Goal: Feedback & Contribution: Submit feedback/report problem

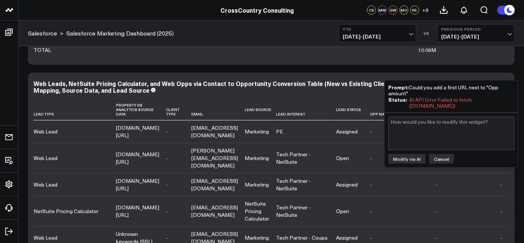
click at [442, 154] on button "Cancel" at bounding box center [442, 159] width 25 height 10
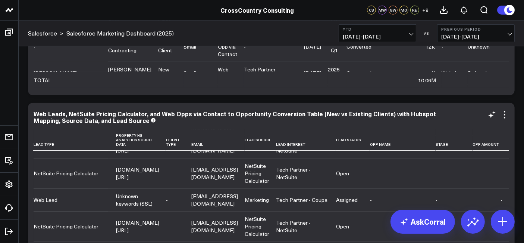
scroll to position [68, 283]
click at [492, 117] on icon at bounding box center [492, 114] width 9 height 9
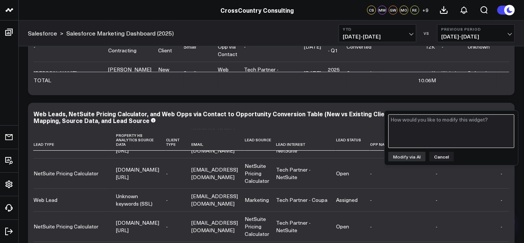
click at [446, 131] on textarea at bounding box center [451, 131] width 126 height 34
type textarea "please add a first url column"
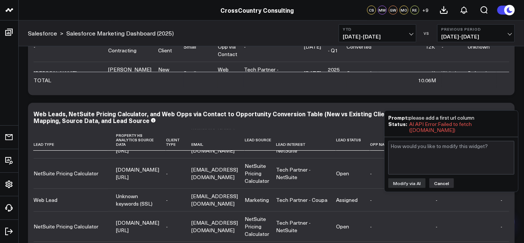
click at [443, 179] on button "Cancel" at bounding box center [442, 183] width 25 height 10
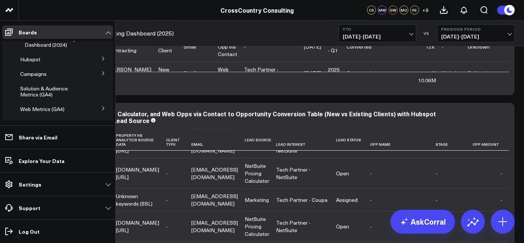
scroll to position [86, 0]
click at [103, 78] on button at bounding box center [103, 71] width 19 height 11
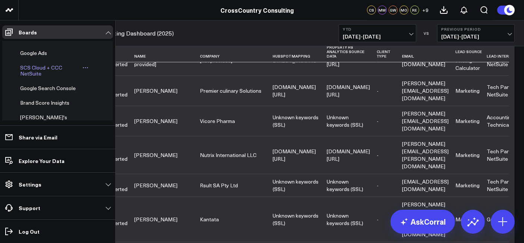
scroll to position [321, 0]
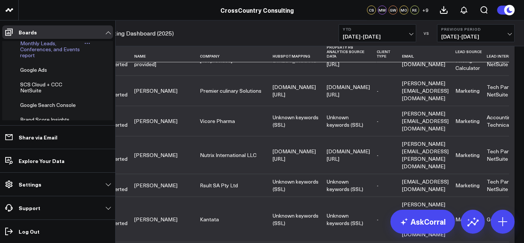
click at [39, 59] on span "Monthly Leads, Conferences, and Events report" at bounding box center [50, 49] width 60 height 19
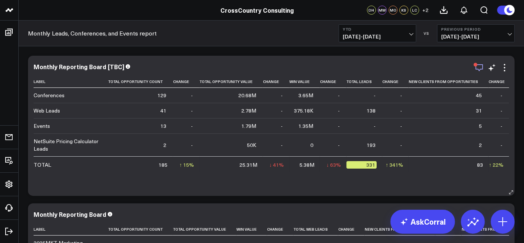
click at [477, 69] on icon "button" at bounding box center [479, 67] width 9 height 9
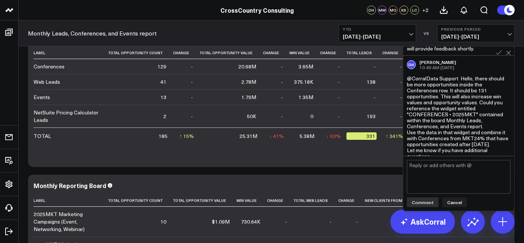
scroll to position [318, 0]
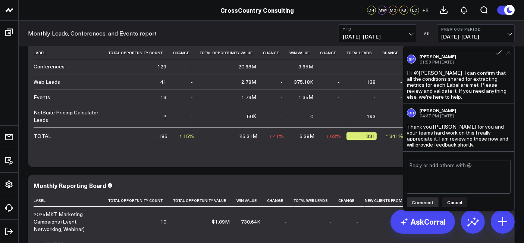
click at [510, 55] on button at bounding box center [508, 52] width 5 height 7
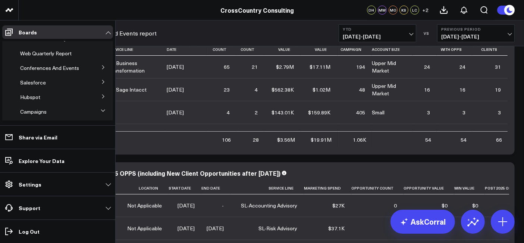
scroll to position [8, 0]
click at [101, 68] on icon at bounding box center [103, 68] width 4 height 4
click at [22, 72] on span "Conferences And Events" at bounding box center [49, 68] width 59 height 7
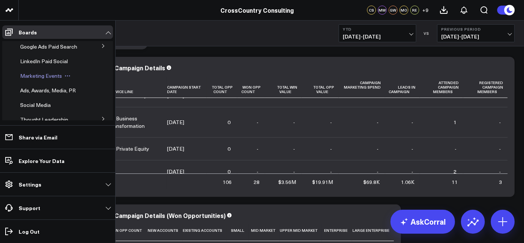
scroll to position [130, 0]
click at [37, 79] on span "Marketing Events" at bounding box center [41, 75] width 42 height 7
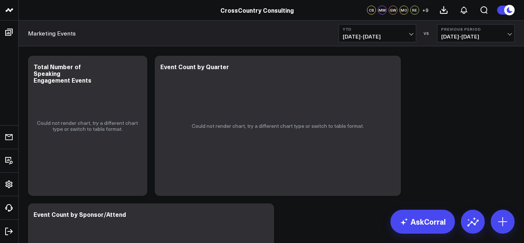
click at [369, 35] on span "01/01/25 - 09/28/25" at bounding box center [377, 37] width 69 height 6
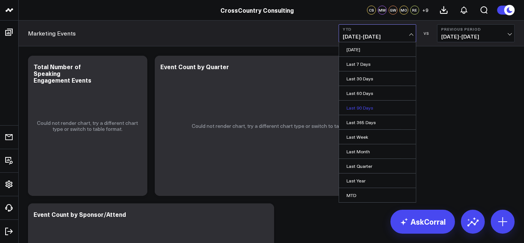
click at [361, 110] on link "Last 90 Days" at bounding box center [377, 107] width 77 height 14
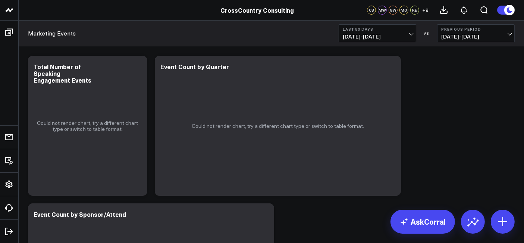
click at [371, 34] on span "07/01/25 - 09/28/25" at bounding box center [377, 37] width 69 height 6
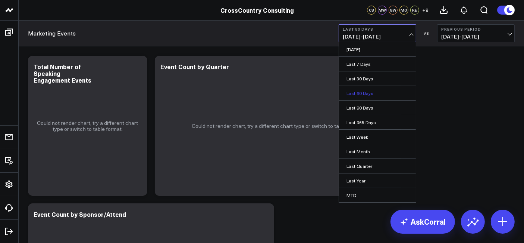
click at [366, 89] on link "Last 60 Days" at bounding box center [377, 93] width 77 height 14
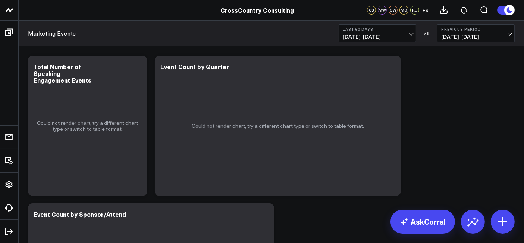
click at [363, 38] on span "07/31/25 - 09/28/25" at bounding box center [377, 37] width 69 height 6
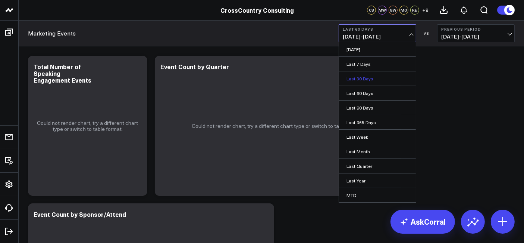
click at [364, 73] on link "Last 30 Days" at bounding box center [377, 78] width 77 height 14
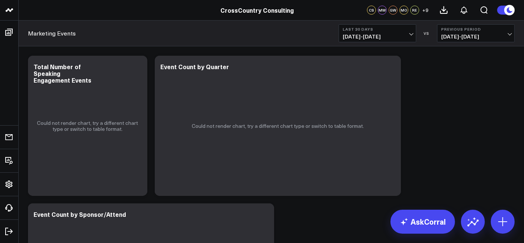
click at [369, 38] on span "[DATE] - [DATE]" at bounding box center [377, 37] width 69 height 6
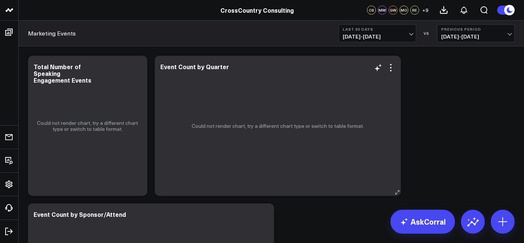
click at [386, 69] on div "Modify via AI Copy link to widget Ask support Remove Create linked copy Executi…" at bounding box center [385, 67] width 22 height 9
click at [390, 68] on icon at bounding box center [391, 67] width 9 height 9
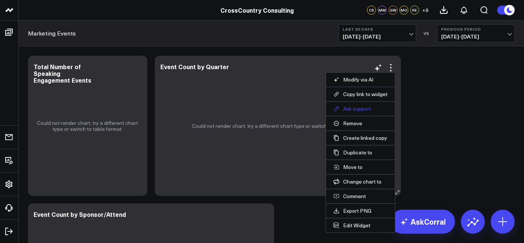
click at [366, 108] on button "Ask support" at bounding box center [361, 108] width 54 height 7
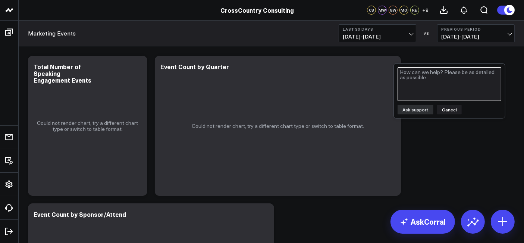
click at [423, 80] on textarea at bounding box center [450, 84] width 104 height 34
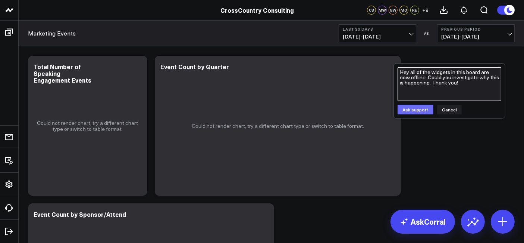
type textarea "Hey all of the widgets in this board are now offline. Could you investigate why…"
click at [415, 107] on button "Ask support" at bounding box center [416, 109] width 36 height 10
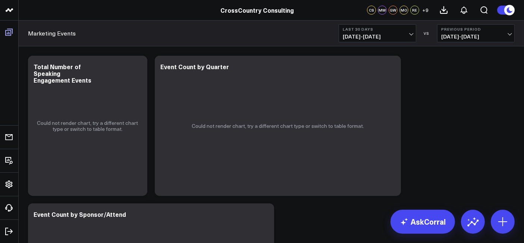
scroll to position [112, 0]
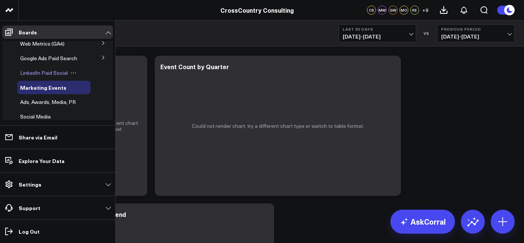
click at [38, 76] on span "LinkedIn Paid Social" at bounding box center [44, 72] width 48 height 7
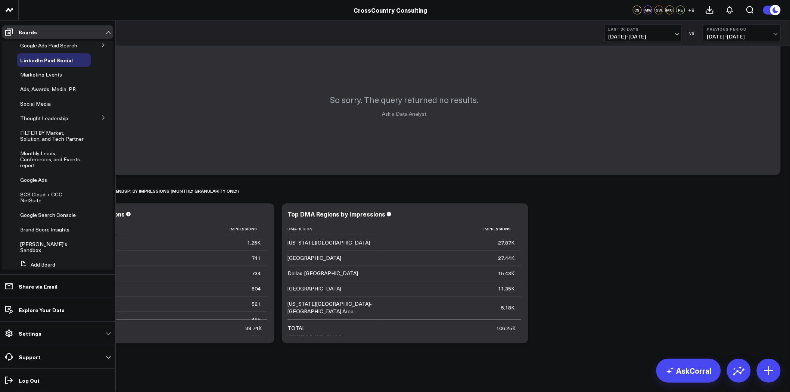
scroll to position [125, 0]
click at [38, 168] on span "Monthly Leads, Conferences, and Events report" at bounding box center [50, 158] width 60 height 19
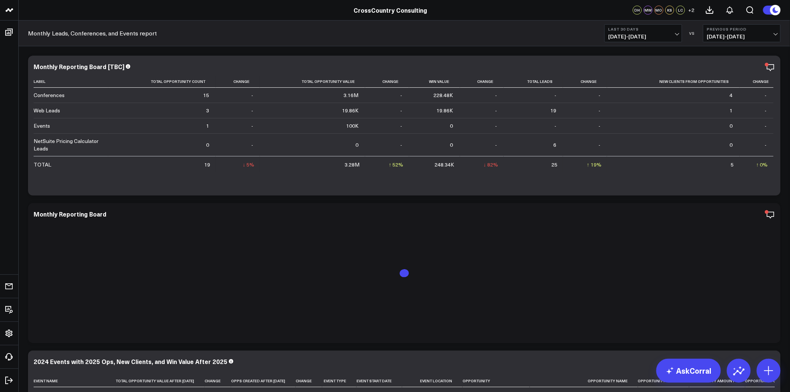
click at [524, 35] on span "[DATE] - [DATE]" at bounding box center [642, 37] width 69 height 6
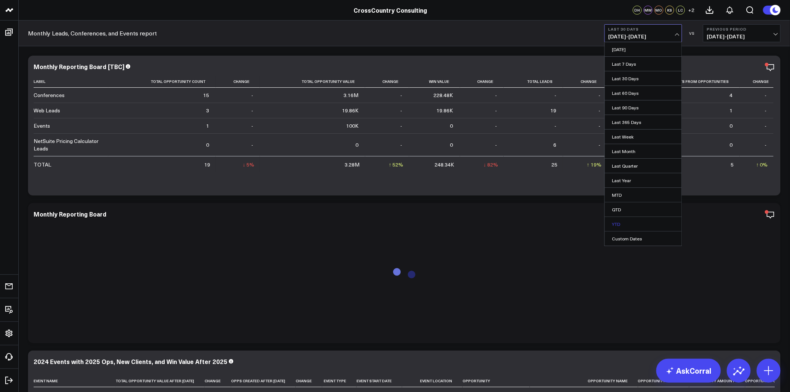
click at [524, 224] on link "YTD" at bounding box center [643, 224] width 77 height 14
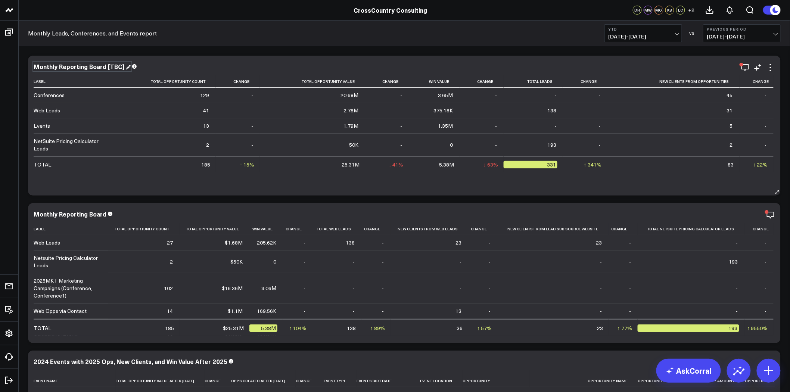
click at [75, 66] on div "Monthly Reporting Board [TBC]" at bounding box center [82, 66] width 97 height 8
click at [75, 66] on div "Monthly Reporting Board [TBC]" at bounding box center [80, 66] width 92 height 8
copy div "Monthly Reporting Board [TBC]"
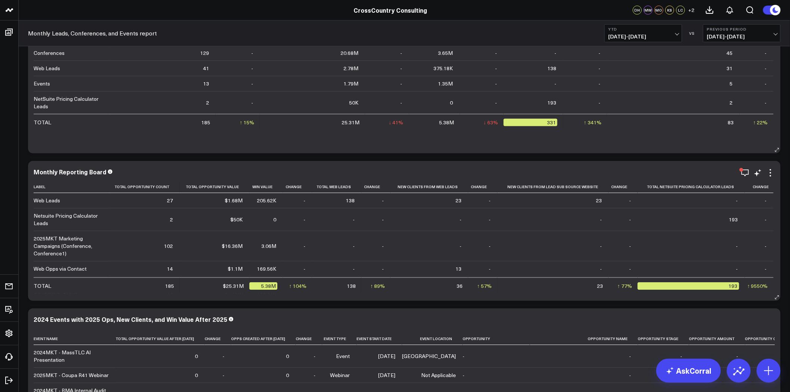
scroll to position [14, 0]
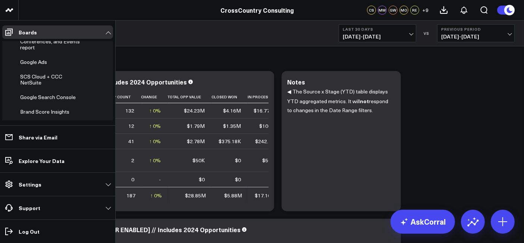
scroll to position [299, 0]
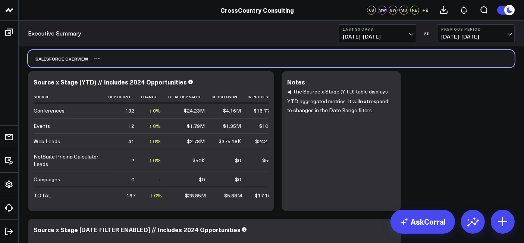
click at [292, 59] on div "Salesforce Overview" at bounding box center [271, 58] width 487 height 17
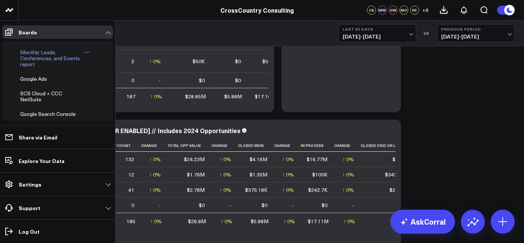
scroll to position [225, 0]
click at [28, 68] on span "Monthly Leads, Conferences, and Events report" at bounding box center [50, 58] width 60 height 19
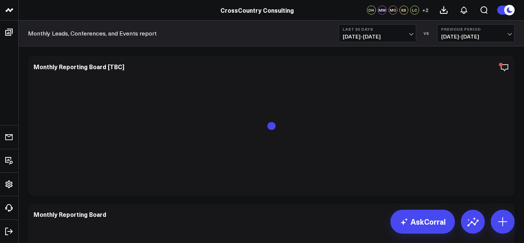
click at [366, 40] on button "Last 30 Days [DATE] - [DATE]" at bounding box center [378, 33] width 78 height 18
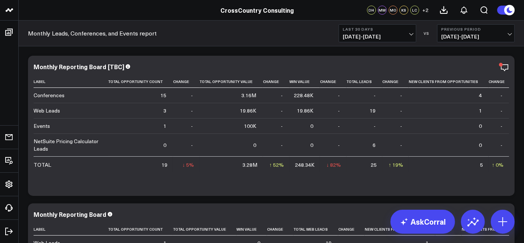
click at [369, 37] on span "[DATE] - [DATE]" at bounding box center [377, 37] width 69 height 6
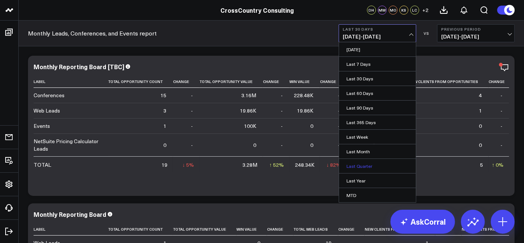
scroll to position [42, 0]
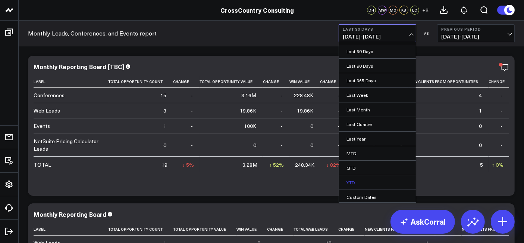
click at [360, 175] on link "YTD" at bounding box center [377, 182] width 77 height 14
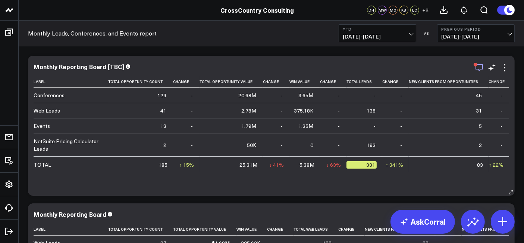
click at [472, 71] on icon "button" at bounding box center [479, 67] width 9 height 9
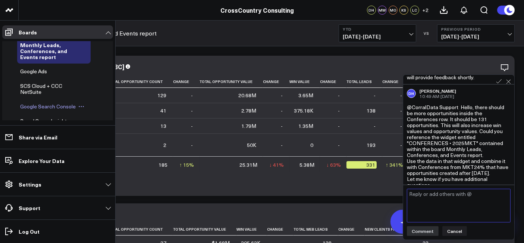
scroll to position [229, 0]
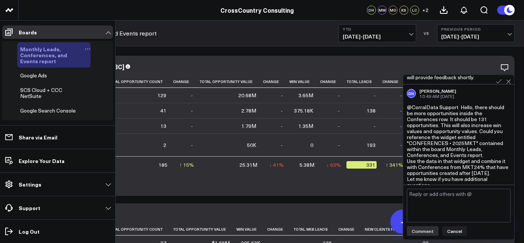
click at [43, 65] on span "Monthly Leads, Conferences, and Events report" at bounding box center [43, 54] width 47 height 19
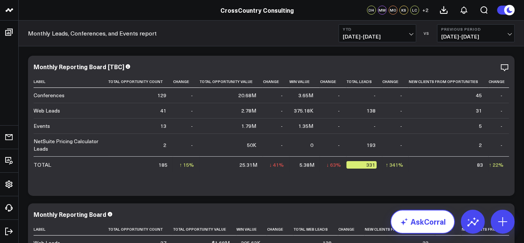
click at [408, 205] on icon at bounding box center [404, 221] width 9 height 9
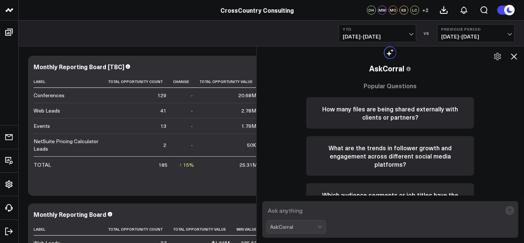
click at [331, 205] on textarea at bounding box center [384, 209] width 236 height 13
type textarea "P"
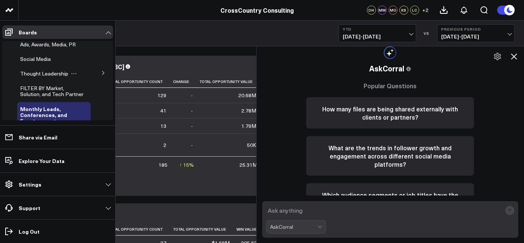
scroll to position [299, 0]
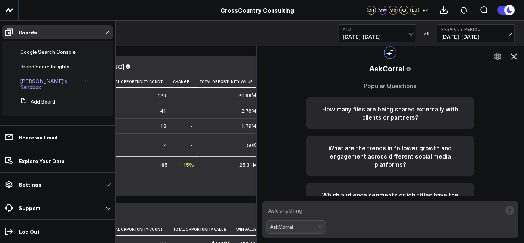
click at [40, 88] on span "[PERSON_NAME]'s Sandbox" at bounding box center [43, 83] width 47 height 13
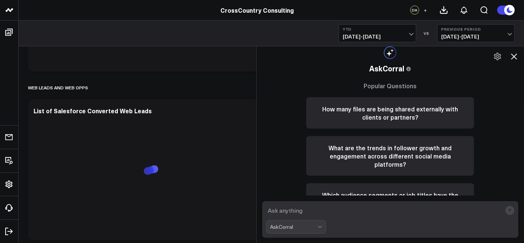
scroll to position [464, 0]
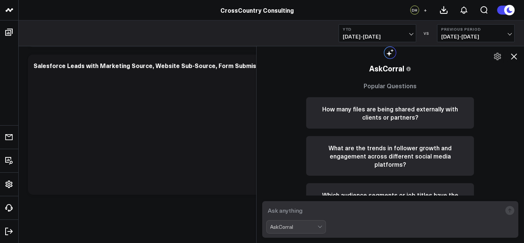
click at [315, 205] on textarea at bounding box center [384, 209] width 236 height 13
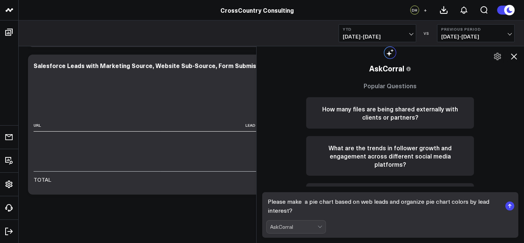
type textarea "Please make a pie chart based on web leads and organize pie chart colors by lea…"
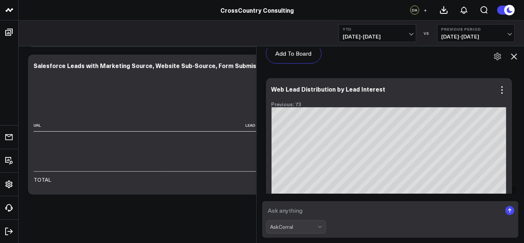
scroll to position [602, 0]
click at [472, 88] on icon at bounding box center [502, 90] width 9 height 9
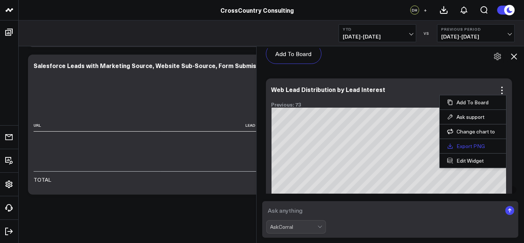
click at [472, 147] on link "Export PNG" at bounding box center [472, 146] width 51 height 7
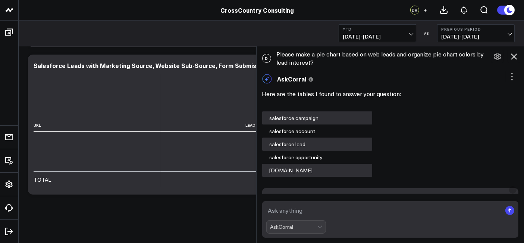
scroll to position [0, 0]
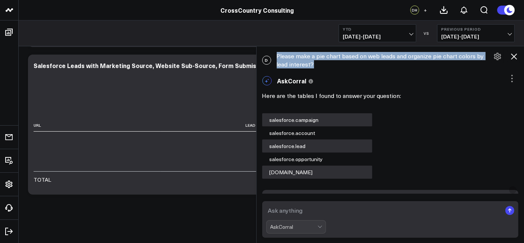
drag, startPoint x: 333, startPoint y: 62, endPoint x: 319, endPoint y: 67, distance: 14.3
click at [319, 67] on div "D Please make a pie chart based on web leads and organize pie chart colors by l…" at bounding box center [391, 60] width 268 height 24
copy div "Please make a pie chart based on web leads and organize pie chart colors by lea…"
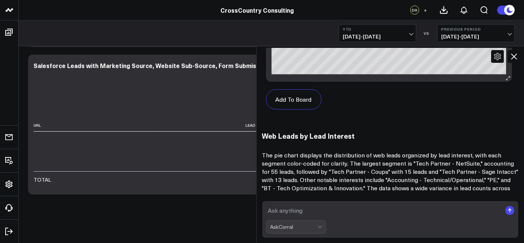
scroll to position [848, 0]
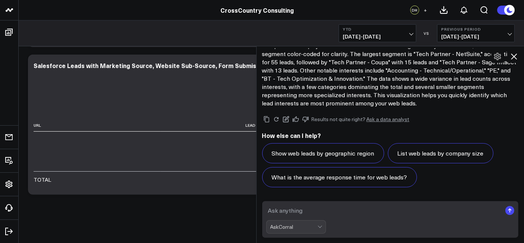
click at [324, 205] on textarea at bounding box center [384, 209] width 236 height 13
paste textarea "Please make a pie chart based on web leads and organize pie chart colors by lea…"
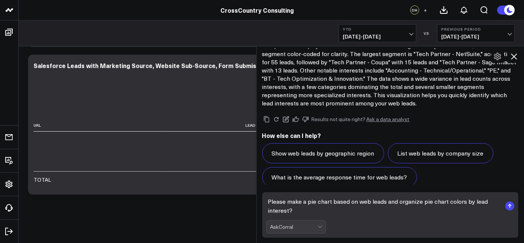
scroll to position [857, 0]
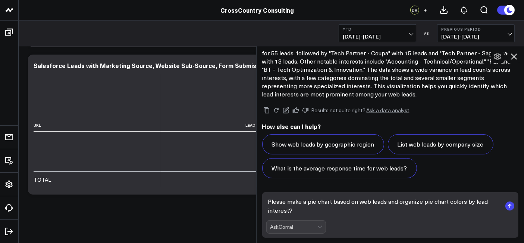
drag, startPoint x: 303, startPoint y: 213, endPoint x: 272, endPoint y: 215, distance: 31.4
click at [272, 205] on textarea "Please make a pie chart based on web leads and organize pie chart colors by lea…" at bounding box center [384, 205] width 236 height 22
type textarea "Please make a pie chart based on web leads and organize pie chart colors by lea…"
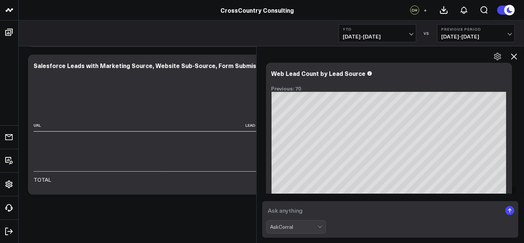
scroll to position [1536, 0]
click at [472, 73] on icon at bounding box center [502, 74] width 9 height 9
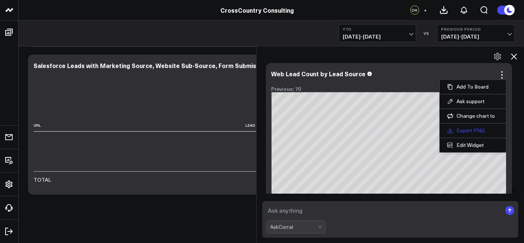
click at [460, 129] on link "Export PNG" at bounding box center [472, 130] width 51 height 7
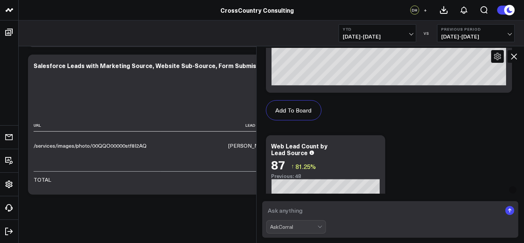
scroll to position [1659, 0]
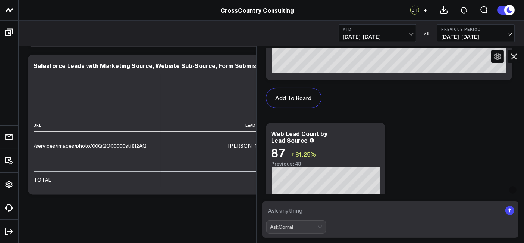
click at [472, 59] on icon at bounding box center [514, 56] width 9 height 9
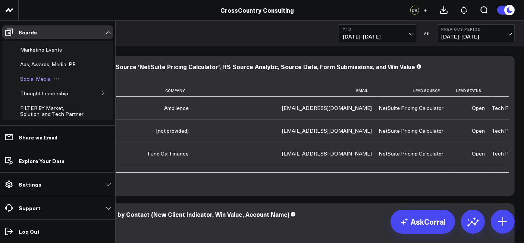
scroll to position [164, 0]
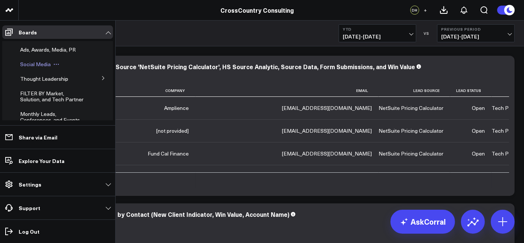
click at [36, 68] on span "Social Media" at bounding box center [35, 63] width 31 height 7
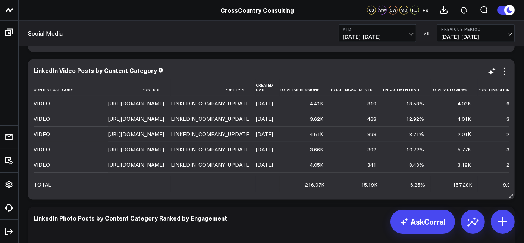
scroll to position [601, 0]
click at [171, 111] on td "[URL][DOMAIN_NAME]" at bounding box center [139, 103] width 63 height 15
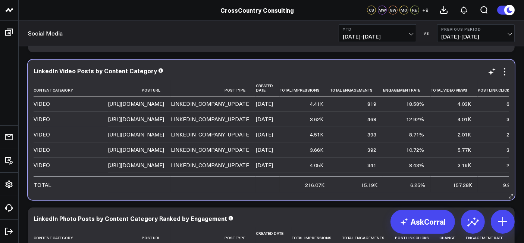
click at [164, 107] on div "[URL][DOMAIN_NAME]" at bounding box center [136, 103] width 56 height 7
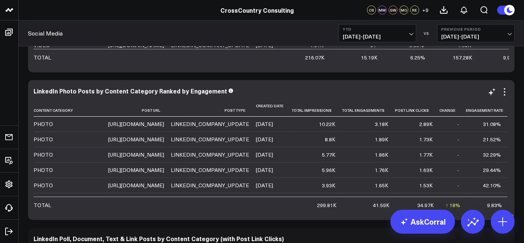
scroll to position [753, 0]
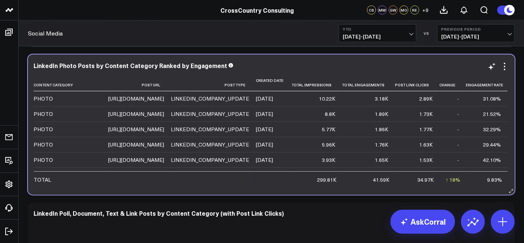
click at [164, 102] on div "[URL][DOMAIN_NAME]" at bounding box center [136, 98] width 56 height 7
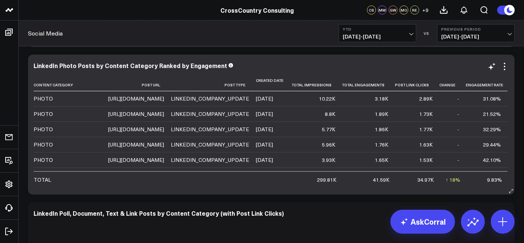
click at [164, 102] on div "[URL][DOMAIN_NAME]" at bounding box center [136, 98] width 56 height 7
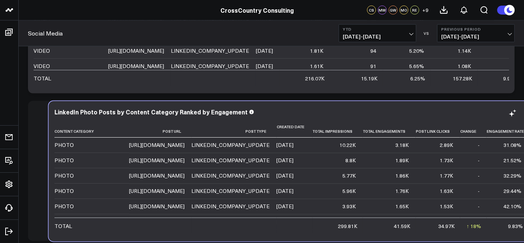
drag, startPoint x: 90, startPoint y: 166, endPoint x: 106, endPoint y: 166, distance: 15.7
click at [106, 166] on td "PHOTO" at bounding box center [91, 160] width 75 height 15
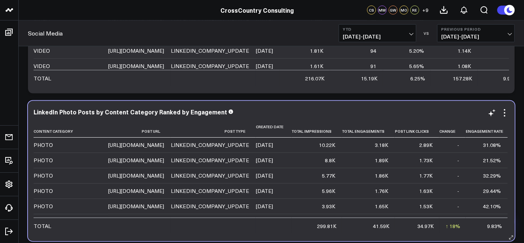
click at [163, 149] on div "[URL][DOMAIN_NAME]" at bounding box center [136, 144] width 56 height 7
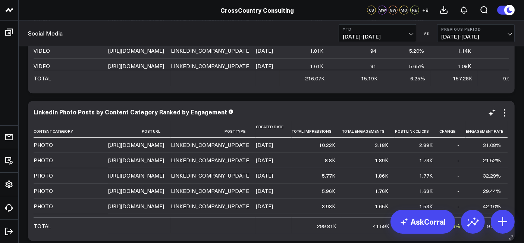
scroll to position [0, 0]
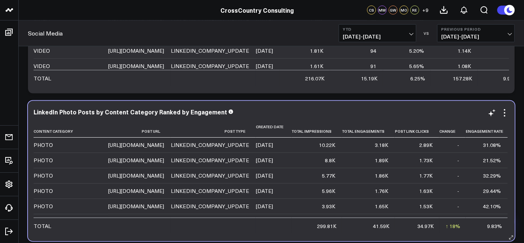
click at [164, 149] on div "[URL][DOMAIN_NAME]" at bounding box center [136, 144] width 56 height 7
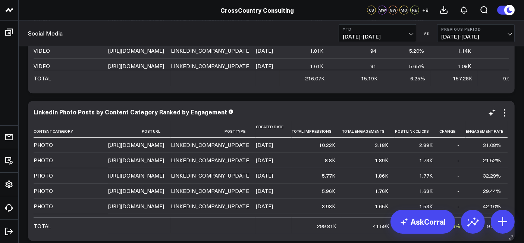
scroll to position [0, 90]
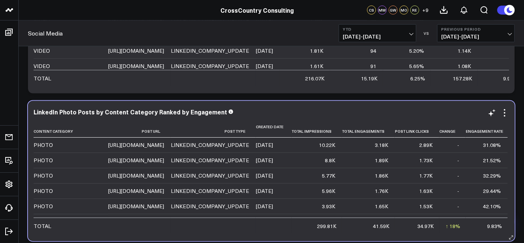
click at [234, 149] on div "LINKEDIN_COMPANY_UPDATE" at bounding box center [210, 144] width 78 height 7
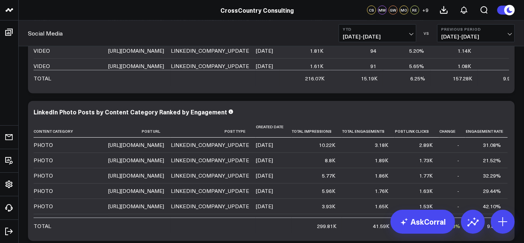
scroll to position [128, 0]
click at [47, 149] on div "PHOTO" at bounding box center [43, 144] width 19 height 7
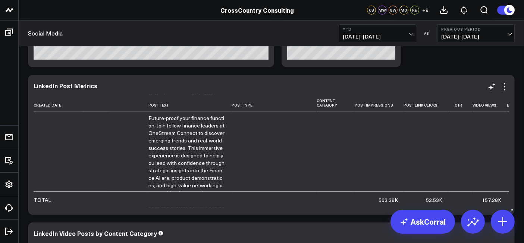
scroll to position [419, 25]
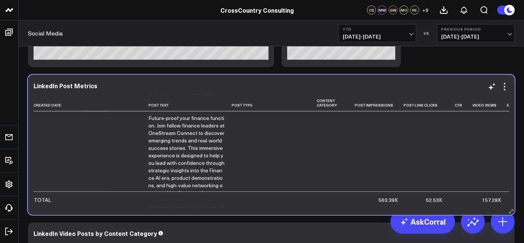
click at [243, 193] on div "LINKEDIN_COMPANY_UPDATE" at bounding box center [271, 196] width 78 height 7
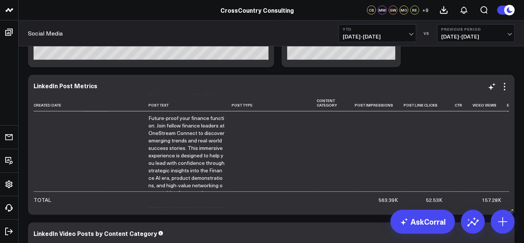
scroll to position [419, 75]
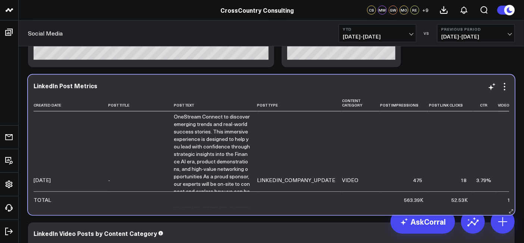
click at [116, 147] on td "-" at bounding box center [141, 180] width 66 height 172
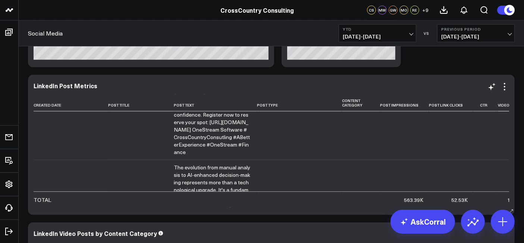
scroll to position [626, 0]
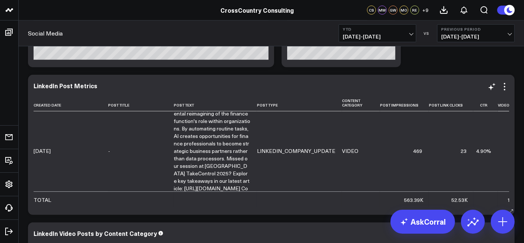
click at [174, 146] on link "The evolution from manual analysis to AI-enhanced decision-making represents mo…" at bounding box center [212, 150] width 76 height 141
click at [179, 143] on link "The evolution from manual analysis to AI-enhanced decision-making represents mo…" at bounding box center [212, 150] width 76 height 141
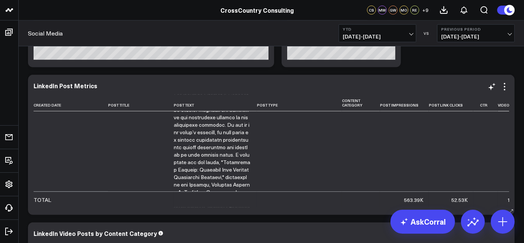
scroll to position [810, 0]
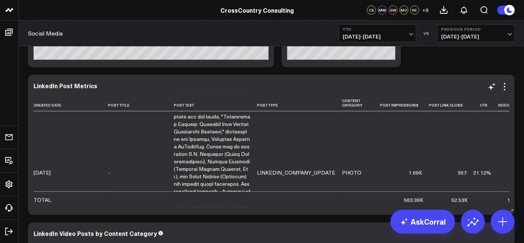
click at [174, 151] on link at bounding box center [212, 172] width 76 height 253
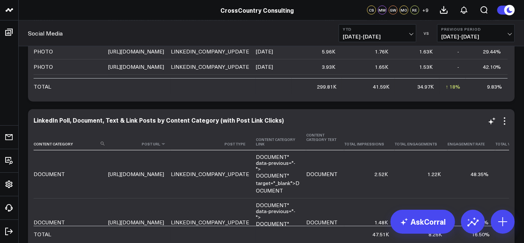
scroll to position [847, 0]
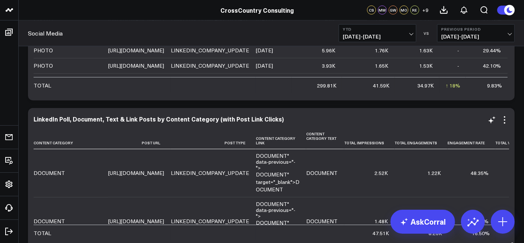
click at [164, 172] on div "[URL][DOMAIN_NAME]" at bounding box center [136, 172] width 56 height 7
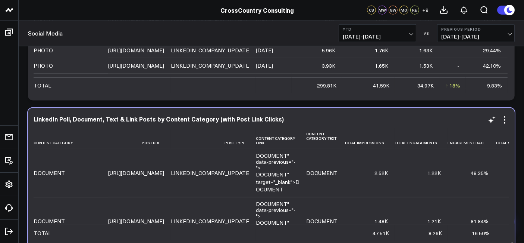
click at [164, 175] on div "[URL][DOMAIN_NAME]" at bounding box center [136, 172] width 56 height 7
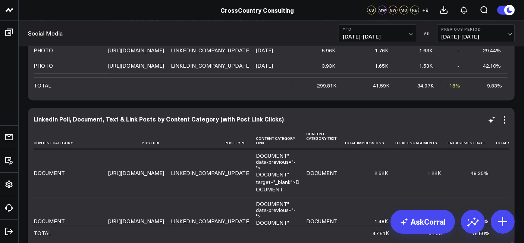
click at [164, 175] on div "[URL][DOMAIN_NAME]" at bounding box center [136, 172] width 56 height 7
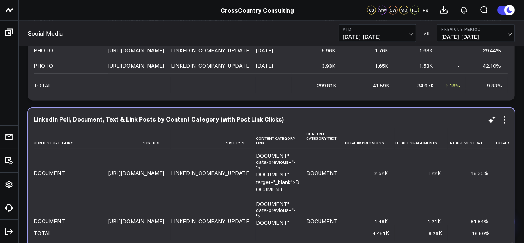
click at [114, 173] on div "[URL][DOMAIN_NAME]" at bounding box center [136, 172] width 56 height 7
click at [112, 173] on div "[URL][DOMAIN_NAME]" at bounding box center [136, 172] width 56 height 7
click at [164, 170] on div "[URL][DOMAIN_NAME]" at bounding box center [136, 172] width 56 height 7
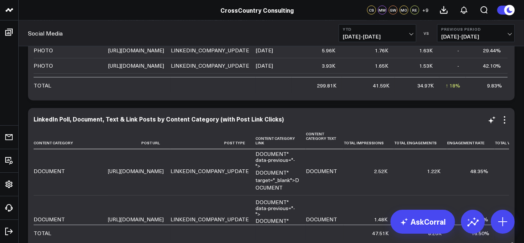
scroll to position [2, 0]
click at [306, 160] on td "DOCUMENT" data-previous="-"> DOCUMENT " target="_blank"> DOCUMENT" at bounding box center [281, 171] width 50 height 48
click at [143, 182] on td "[URL][DOMAIN_NAME]" at bounding box center [139, 171] width 63 height 48
click at [54, 173] on div "DOCUMENT" at bounding box center [49, 170] width 31 height 7
click at [118, 173] on div "[URL][DOMAIN_NAME]" at bounding box center [136, 170] width 56 height 7
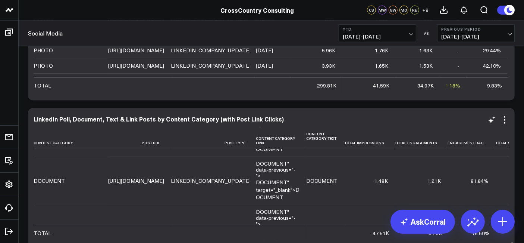
scroll to position [41, 0]
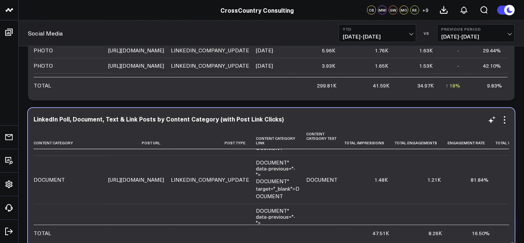
click at [171, 185] on td "[URL][DOMAIN_NAME]" at bounding box center [139, 179] width 63 height 48
click at [164, 180] on div "[URL][DOMAIN_NAME]" at bounding box center [136, 179] width 56 height 7
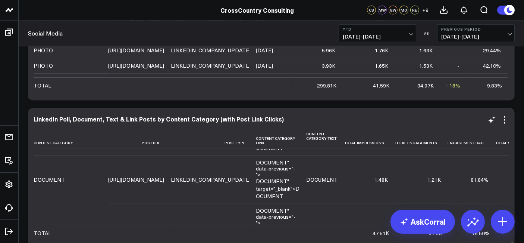
click at [108, 180] on td "DOCUMENT" at bounding box center [71, 179] width 75 height 48
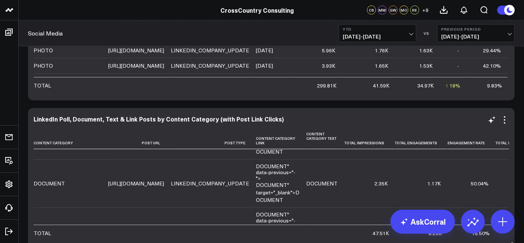
scroll to position [86, 0]
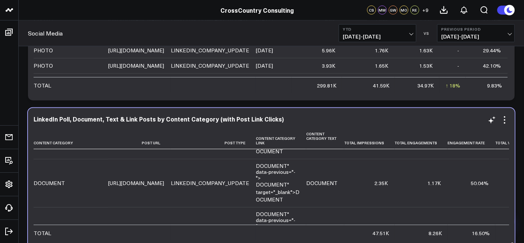
click at [168, 190] on td "[URL][DOMAIN_NAME]" at bounding box center [139, 183] width 63 height 48
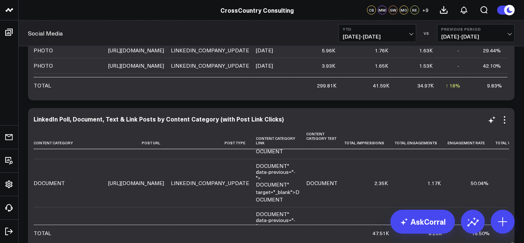
click at [164, 183] on div "[URL][DOMAIN_NAME]" at bounding box center [136, 182] width 56 height 7
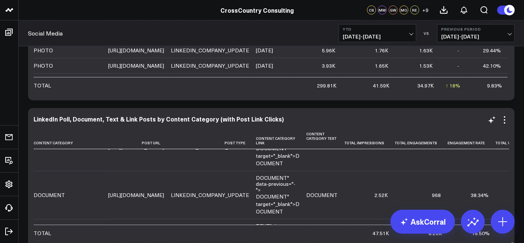
scroll to position [179, 0]
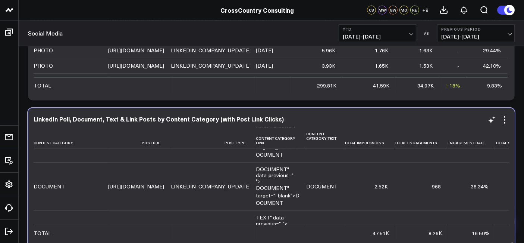
click at [164, 187] on div "[URL][DOMAIN_NAME]" at bounding box center [136, 185] width 56 height 7
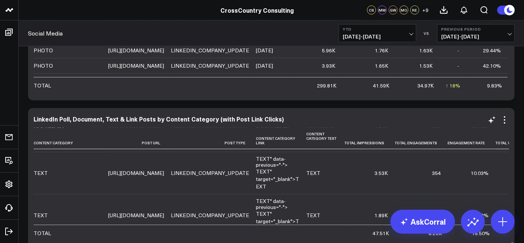
scroll to position [245, 0]
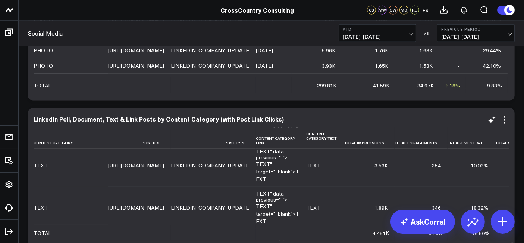
click at [131, 162] on div "[URL][DOMAIN_NAME]" at bounding box center [136, 165] width 56 height 7
click at [118, 205] on div "[URL][DOMAIN_NAME]" at bounding box center [136, 207] width 56 height 7
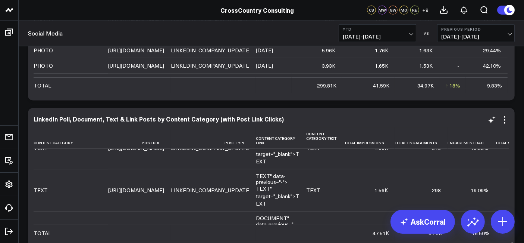
scroll to position [306, 0]
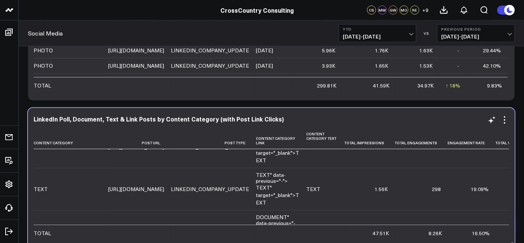
click at [107, 191] on td "TEXT" at bounding box center [71, 189] width 75 height 42
click at [164, 185] on div "[URL][DOMAIN_NAME]" at bounding box center [136, 188] width 56 height 7
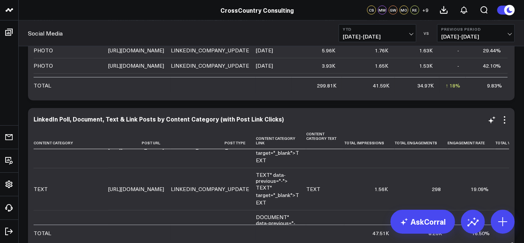
click at [256, 193] on td "LINKEDIN_COMPANY_UPDATE" at bounding box center [213, 189] width 85 height 42
click at [249, 189] on div "LINKEDIN_COMPANY_UPDATE" at bounding box center [210, 188] width 78 height 7
click at [270, 189] on link "TEXT" at bounding box center [263, 187] width 14 height 7
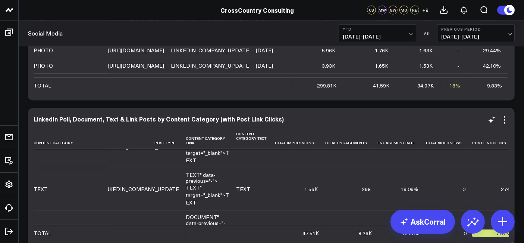
scroll to position [306, 71]
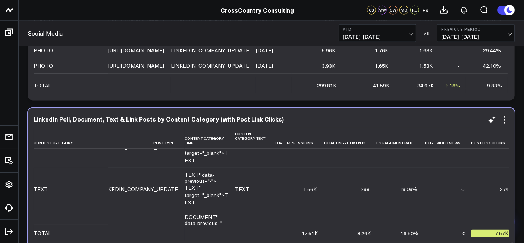
click at [93, 187] on div "[URL][DOMAIN_NAME]" at bounding box center [65, 188] width 56 height 7
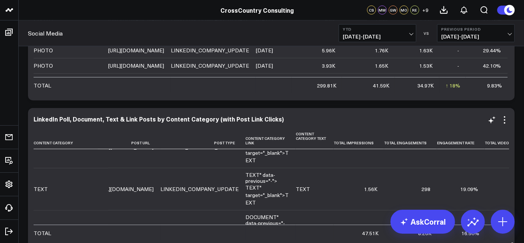
scroll to position [306, 0]
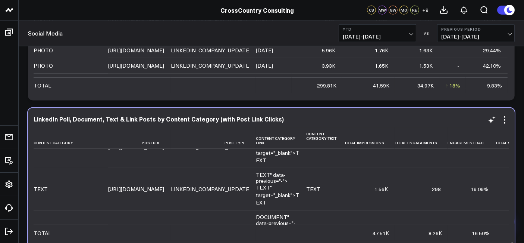
click at [171, 196] on td "[URL][DOMAIN_NAME]" at bounding box center [139, 189] width 63 height 42
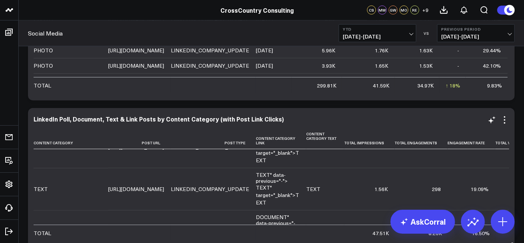
click at [171, 191] on td "[URL][DOMAIN_NAME]" at bounding box center [139, 189] width 63 height 42
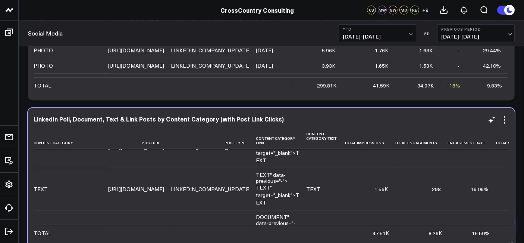
click at [171, 191] on td "[URL][DOMAIN_NAME]" at bounding box center [139, 189] width 63 height 42
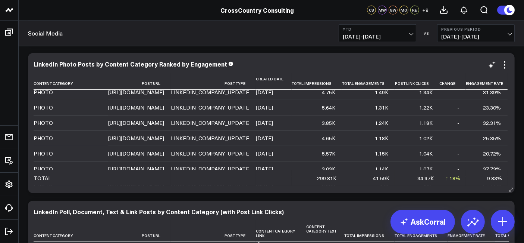
scroll to position [822, 0]
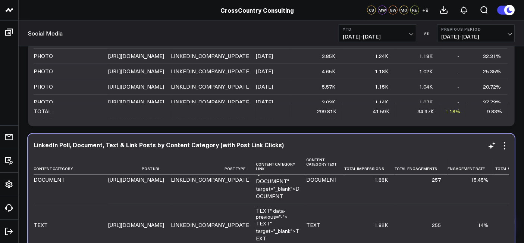
click at [300, 188] on div "DOCUMENT " target="_blank"> DOCUMENT" at bounding box center [278, 188] width 44 height 22
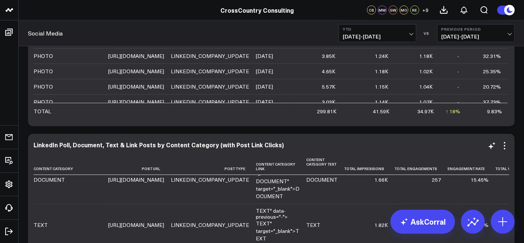
click at [300, 188] on div "DOCUMENT " target="_blank"> DOCUMENT" at bounding box center [278, 188] width 44 height 22
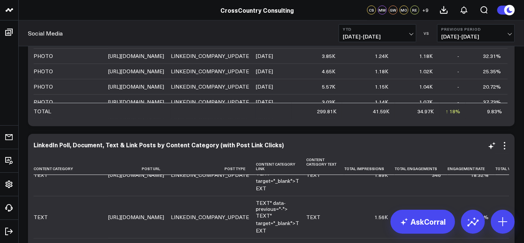
scroll to position [302, 0]
click at [299, 205] on link "TEXT" at bounding box center [277, 228] width 43 height 15
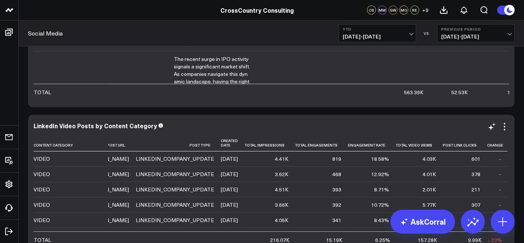
scroll to position [0, 0]
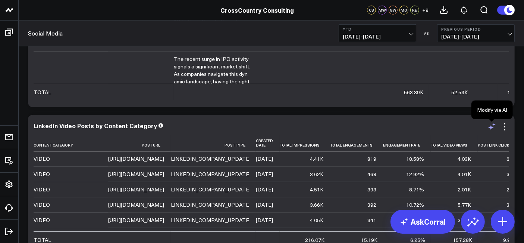
click at [472, 126] on icon at bounding box center [492, 126] width 9 height 9
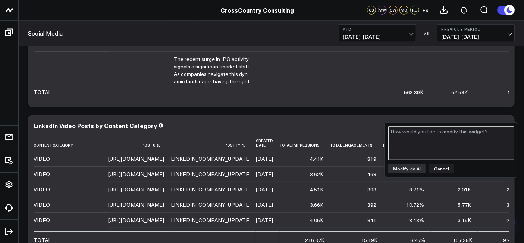
click at [434, 147] on textarea at bounding box center [451, 143] width 126 height 34
type textarea "c"
type textarea "Could you add a column for "content category link""
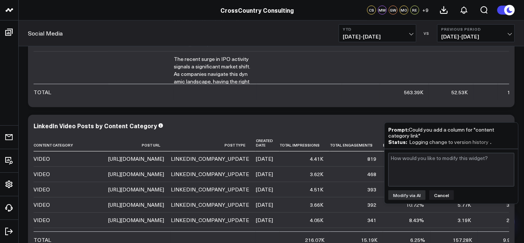
drag, startPoint x: 422, startPoint y: 135, endPoint x: 410, endPoint y: 130, distance: 12.7
click at [410, 130] on div "Prompt: Could you add a column for "content category link"" at bounding box center [451, 132] width 126 height 12
copy div "Could you add a column for "content category link""
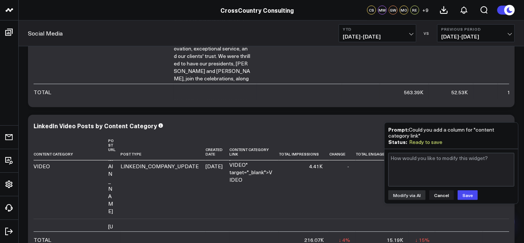
scroll to position [69, 0]
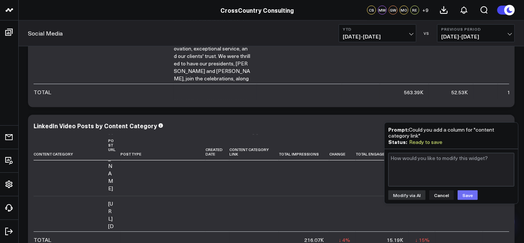
click at [466, 191] on button "Save" at bounding box center [468, 195] width 20 height 10
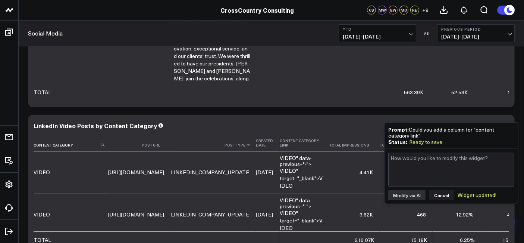
copy div "Could you add a column for "content category link""
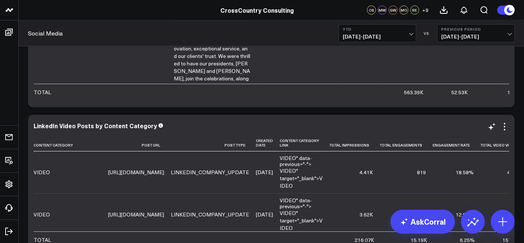
click at [296, 174] on link "VIDEO" at bounding box center [288, 170] width 16 height 7
click at [329, 166] on td "VIDEO" data-previous="-"> VIDEO " target="_blank"> VIDEO" at bounding box center [305, 172] width 50 height 42
click at [296, 174] on link "VIDEO" at bounding box center [288, 170] width 16 height 7
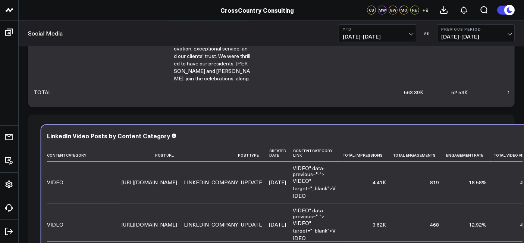
scroll to position [519, 0]
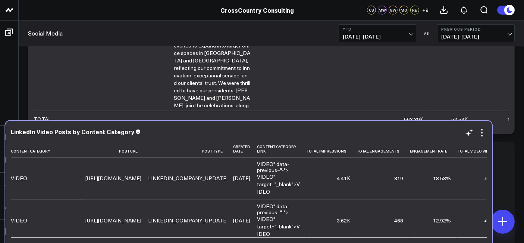
click at [307, 167] on td "VIDEO" data-previous="-"> VIDEO " target="_blank"> VIDEO" at bounding box center [282, 178] width 50 height 42
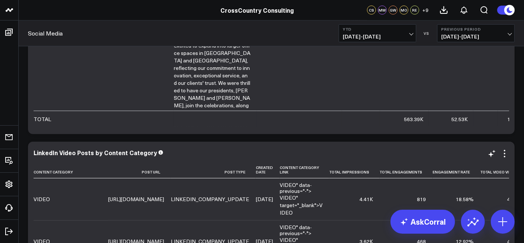
scroll to position [582, 0]
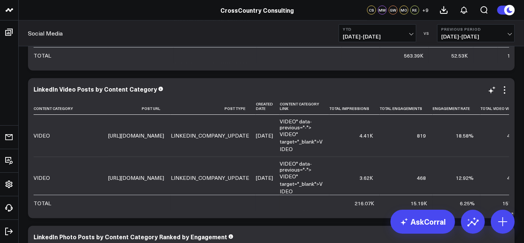
click at [323, 184] on div "VIDEO " target="_blank"> VIDEO" at bounding box center [301, 183] width 43 height 22
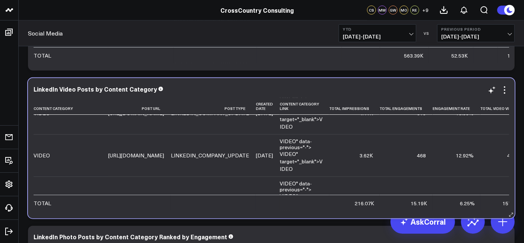
click at [323, 162] on div "VIDEO " target="_blank"> VIDEO" at bounding box center [301, 161] width 43 height 22
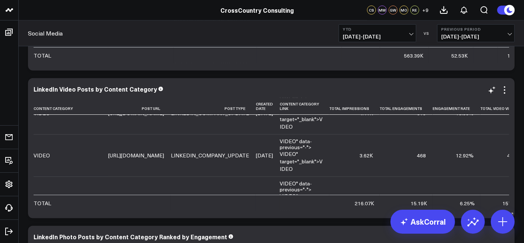
click at [323, 170] on link "VIDEO" at bounding box center [301, 164] width 43 height 15
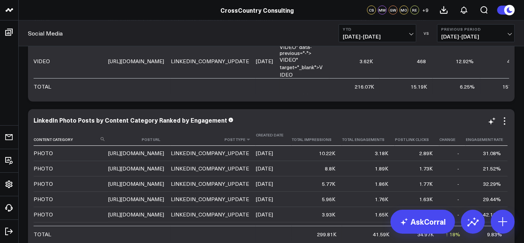
scroll to position [702, 0]
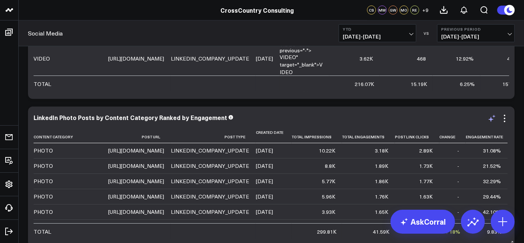
click at [472, 119] on icon at bounding box center [491, 119] width 6 height 6
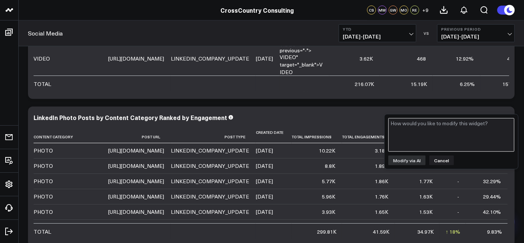
click at [441, 133] on textarea at bounding box center [451, 135] width 126 height 34
paste textarea "Could you add a column for "content category link""
type textarea "Could you add a column for "content category link""
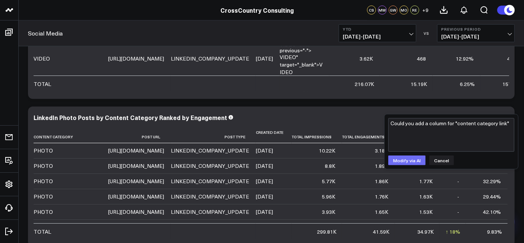
click at [401, 157] on button "Modify via AI" at bounding box center [406, 160] width 37 height 10
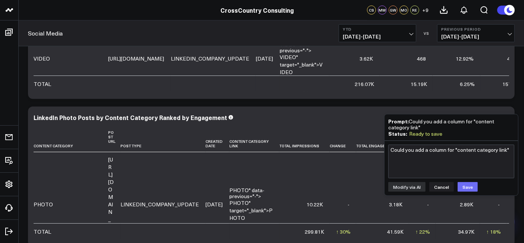
click at [460, 184] on button "Save" at bounding box center [468, 187] width 20 height 10
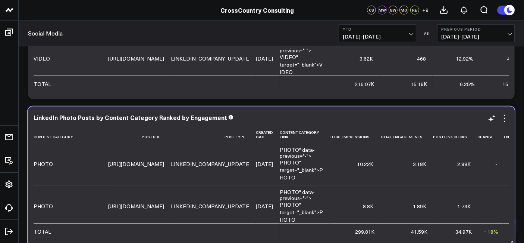
click at [256, 185] on td "LINKEDIN_COMPANY_UPDATE" at bounding box center [213, 164] width 85 height 42
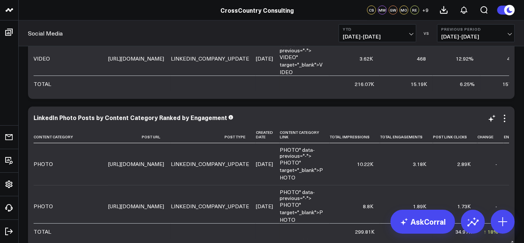
click at [299, 166] on link "PHOTO" at bounding box center [289, 162] width 19 height 7
click at [323, 175] on div "PHOTO " target="_blank"> PHOTO" at bounding box center [301, 170] width 43 height 22
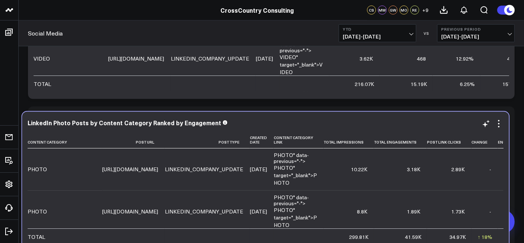
click at [317, 181] on div "PHOTO " target="_blank"> PHOTO" at bounding box center [295, 175] width 43 height 22
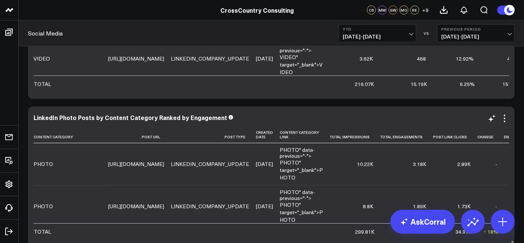
click at [323, 181] on link "PHOTO" at bounding box center [301, 173] width 43 height 15
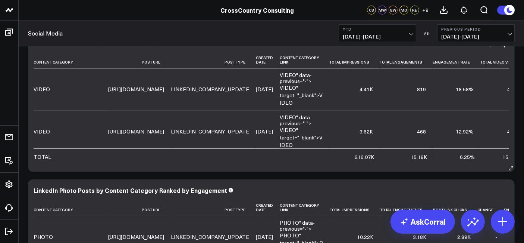
scroll to position [531, 0]
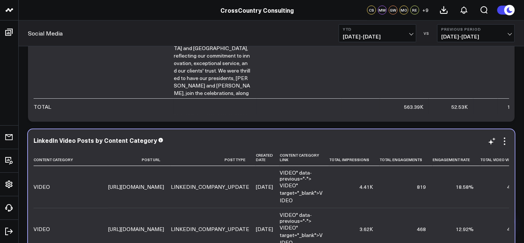
click at [323, 202] on link "VIDEO" at bounding box center [301, 196] width 43 height 15
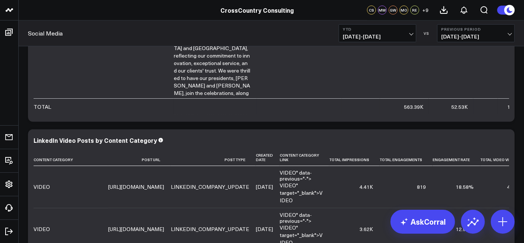
scroll to position [110, 0]
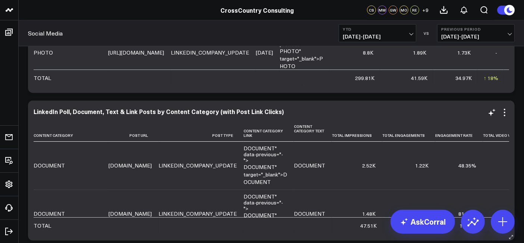
scroll to position [827, 0]
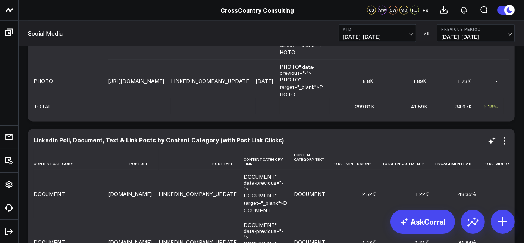
click at [287, 210] on link "DOCUMENT" at bounding box center [266, 206] width 44 height 15
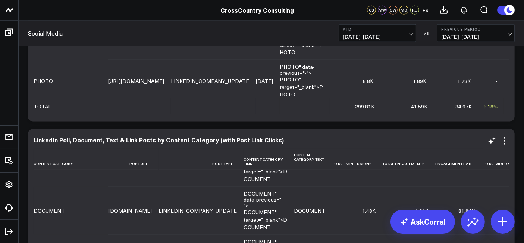
scroll to position [32, 12]
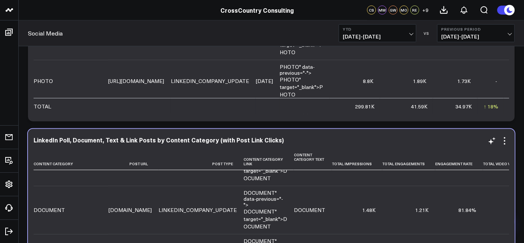
click at [287, 223] on link "DOCUMENT" at bounding box center [266, 222] width 44 height 15
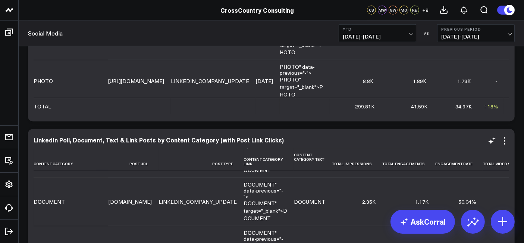
scroll to position [99, 12]
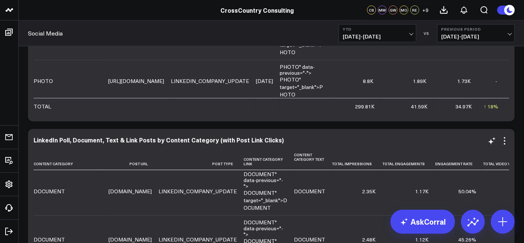
click at [287, 208] on link "DOCUMENT" at bounding box center [266, 203] width 44 height 15
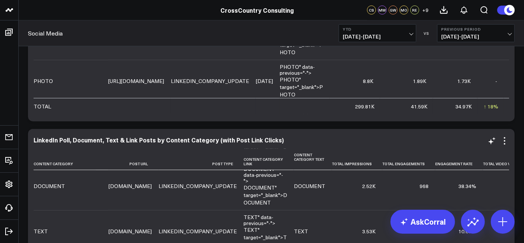
scroll to position [201, 12]
click at [287, 201] on link "DOCUMENT" at bounding box center [266, 197] width 44 height 15
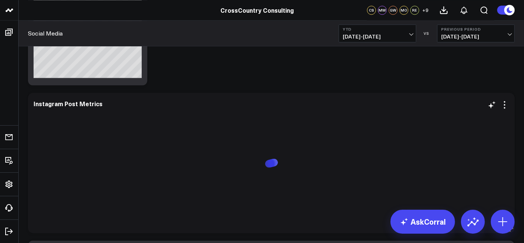
scroll to position [1487, 0]
